Goal: Task Accomplishment & Management: Use online tool/utility

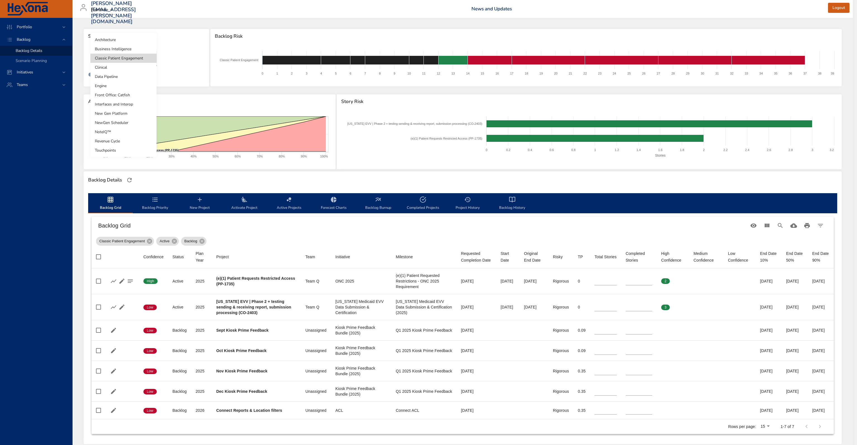
click at [128, 56] on body "Portfolio Backlog Backlog Details Scenario Planning Initiatives Teams [PERSON_N…" at bounding box center [428, 222] width 857 height 445
click at [126, 67] on li "Clinical" at bounding box center [123, 67] width 66 height 9
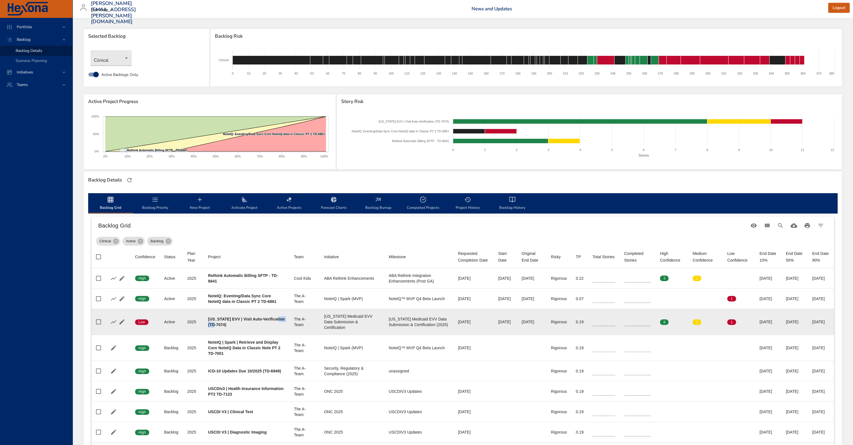
drag, startPoint x: 224, startPoint y: 324, endPoint x: 209, endPoint y: 323, distance: 14.9
click at [209, 323] on b "[US_STATE] EVV | Visit Auto-Verification (TD-7074)" at bounding box center [246, 322] width 77 height 10
copy b "TD-7074"
click at [628, 319] on input "*" at bounding box center [637, 322] width 27 height 8
drag, startPoint x: 618, startPoint y: 318, endPoint x: 607, endPoint y: 317, distance: 11.5
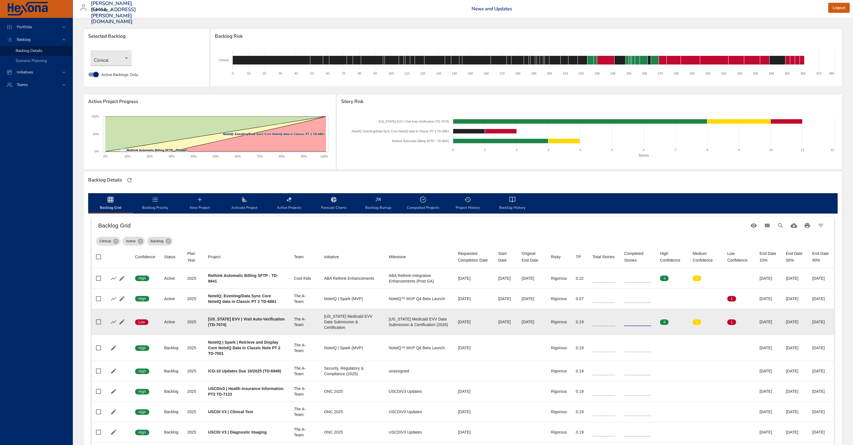
click at [620, 317] on td "Completed Stories *" at bounding box center [638, 322] width 36 height 26
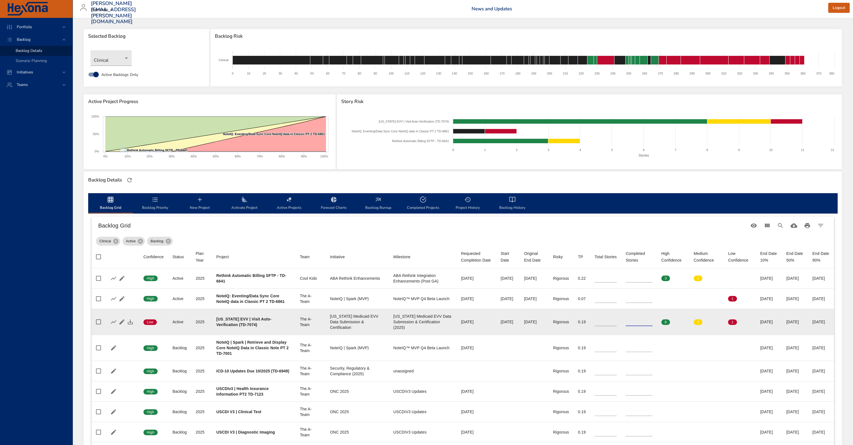
drag, startPoint x: 619, startPoint y: 332, endPoint x: 605, endPoint y: 331, distance: 14.3
click at [604, 331] on tr "Confidence Low Status Active Plan Year [DATE] Project [US_STATE] EVV | Visit Au…" at bounding box center [463, 322] width 743 height 26
type input "*"
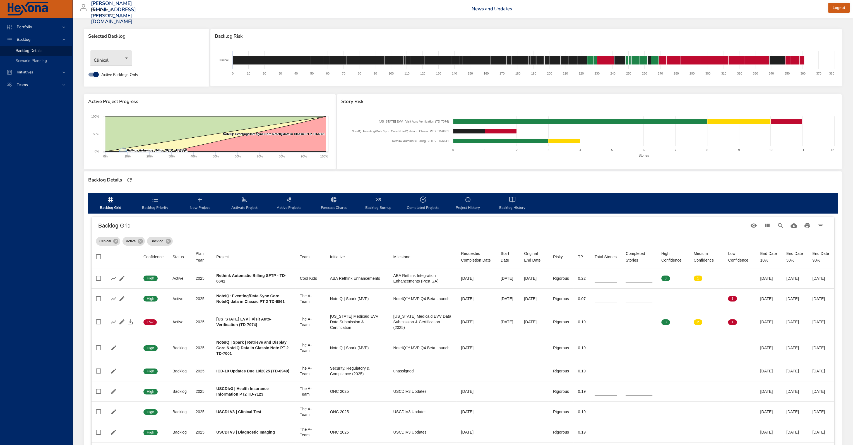
click at [290, 235] on div "Clinical Active Backlog" at bounding box center [463, 239] width 734 height 11
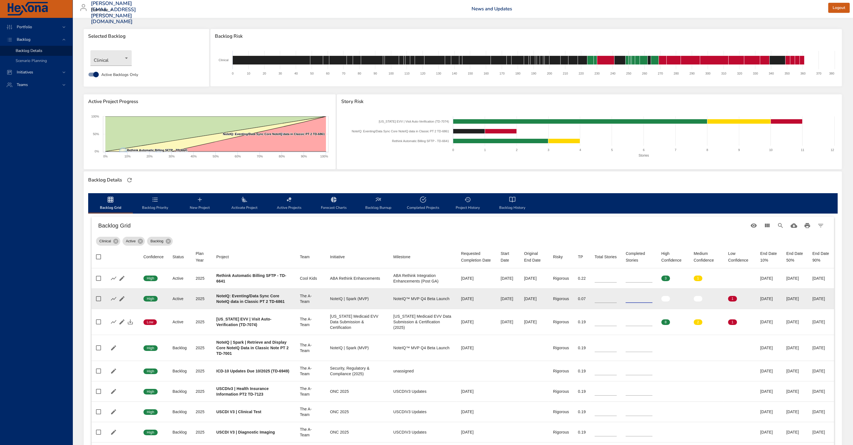
click at [626, 303] on input "*" at bounding box center [639, 298] width 27 height 8
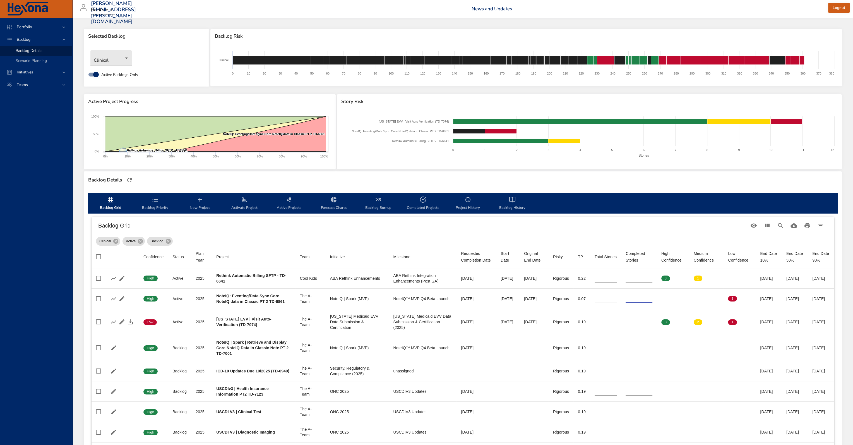
click at [126, 183] on div at bounding box center [130, 180] width 12 height 12
click at [128, 179] on icon "button" at bounding box center [129, 180] width 7 height 7
